Goal: Download file/media

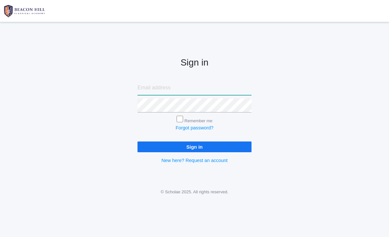
type input "[EMAIL_ADDRESS][DOMAIN_NAME]"
click at [195, 145] on input "Sign in" at bounding box center [195, 146] width 114 height 11
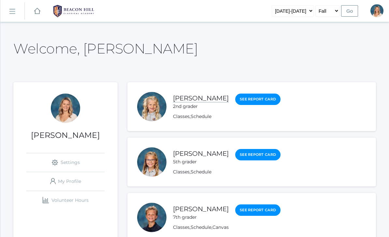
click at [195, 102] on link "[PERSON_NAME]" at bounding box center [201, 98] width 56 height 8
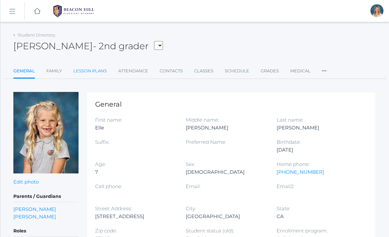
click at [95, 74] on link "Lesson Plans" at bounding box center [90, 71] width 34 height 13
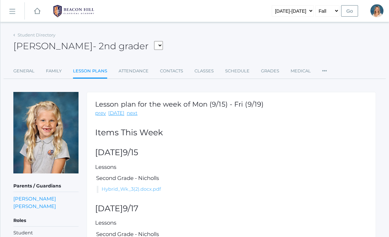
click at [150, 189] on link "Hybrid_Wk_3(2).docx.pdf" at bounding box center [131, 189] width 59 height 6
